Goal: Information Seeking & Learning: Find specific fact

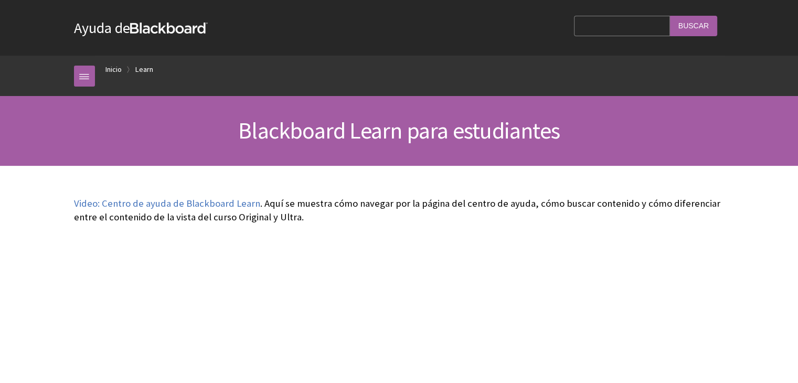
click at [614, 36] on input "Search Query" at bounding box center [621, 26] width 95 height 20
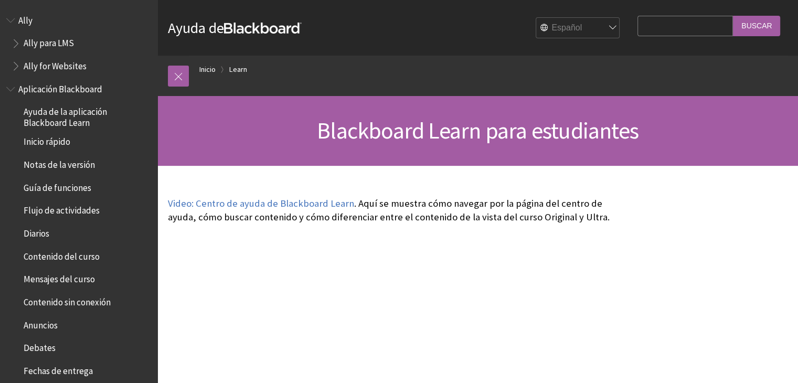
scroll to position [894, 0]
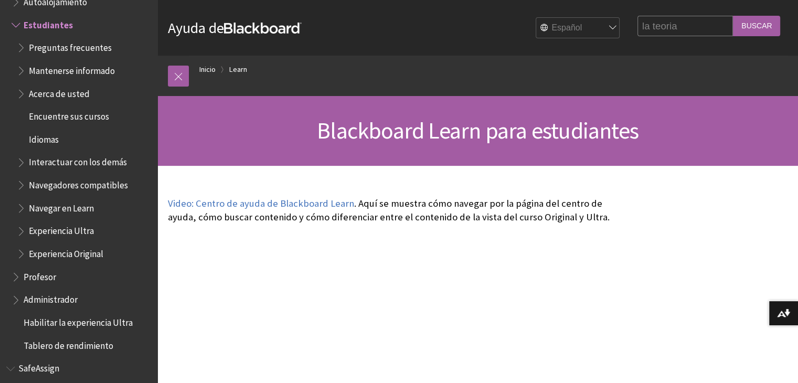
click at [602, 27] on select "English عربية Català Cymraeg Deutsch Español Suomi Français עברית Italiano 日本語 …" at bounding box center [578, 28] width 84 height 21
click at [536, 18] on select "English عربية Català Cymraeg Deutsch Español Suomi Français עברית Italiano 日本語 …" at bounding box center [578, 28] width 84 height 21
click at [673, 25] on input "la teoria" at bounding box center [684, 26] width 95 height 20
type input "la teoria factorial basada en la biologia de Eyesenck"
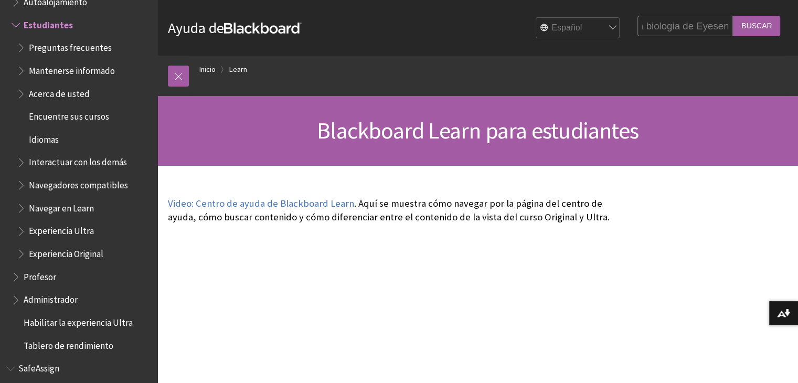
click at [733, 16] on input "Buscar" at bounding box center [756, 26] width 47 height 20
click at [743, 24] on input "Buscar" at bounding box center [756, 26] width 47 height 20
